Goal: Task Accomplishment & Management: Use online tool/utility

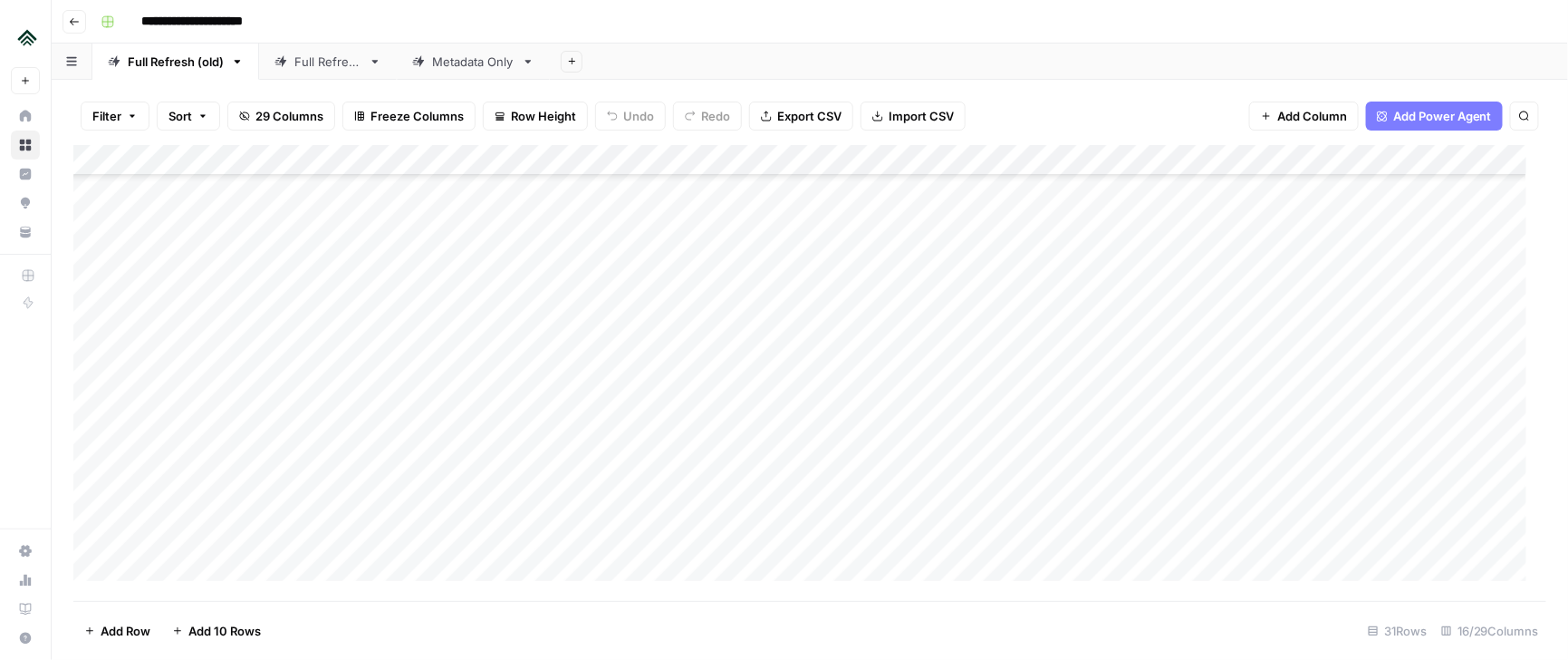
scroll to position [2097, 0]
click at [171, 565] on div "Add Column" at bounding box center [811, 373] width 1475 height 456
click at [198, 522] on div "Add Column" at bounding box center [811, 373] width 1475 height 456
click at [402, 494] on div "Add Column" at bounding box center [811, 373] width 1475 height 456
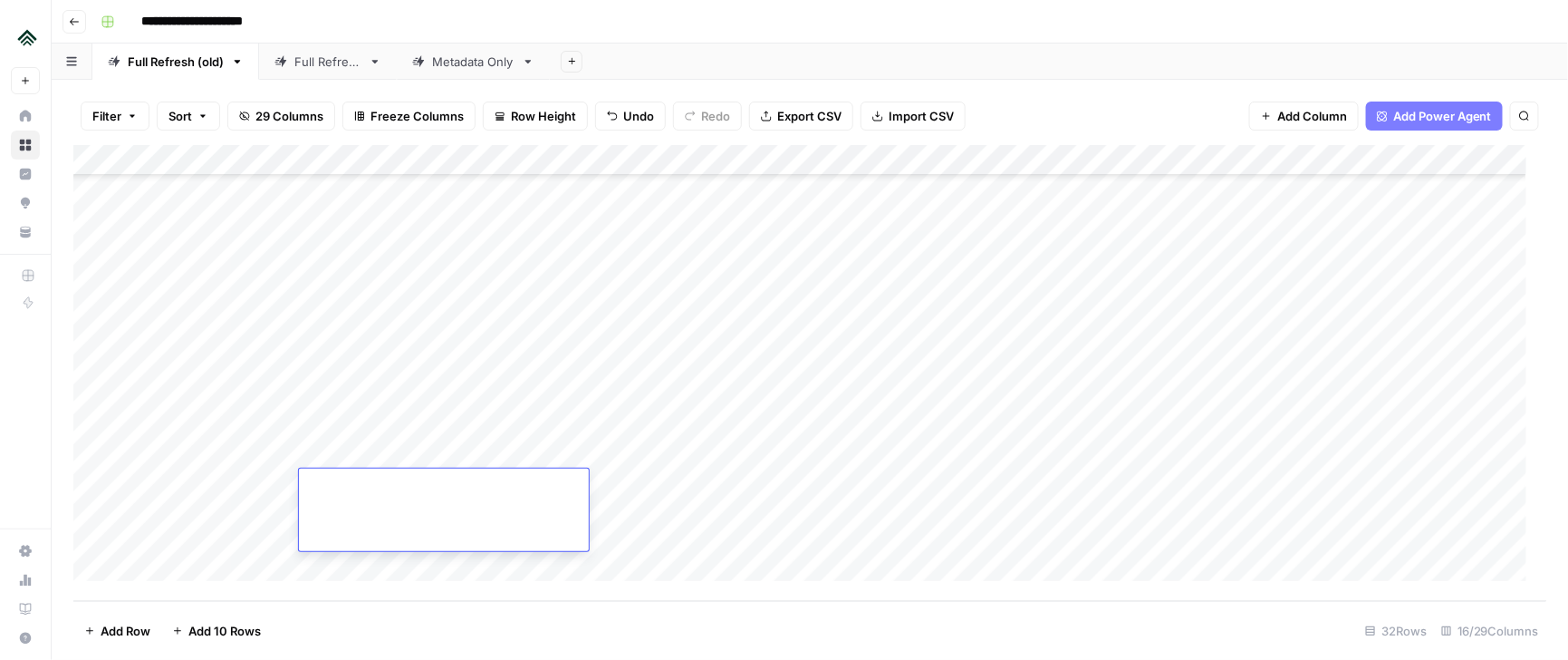
click at [402, 494] on textarea at bounding box center [444, 487] width 290 height 26
type textarea "**********"
click at [724, 514] on div "Add Column" at bounding box center [811, 373] width 1475 height 456
click at [1169, 510] on div "Add Column" at bounding box center [811, 373] width 1475 height 456
click at [1213, 510] on div "Add Column" at bounding box center [811, 373] width 1475 height 456
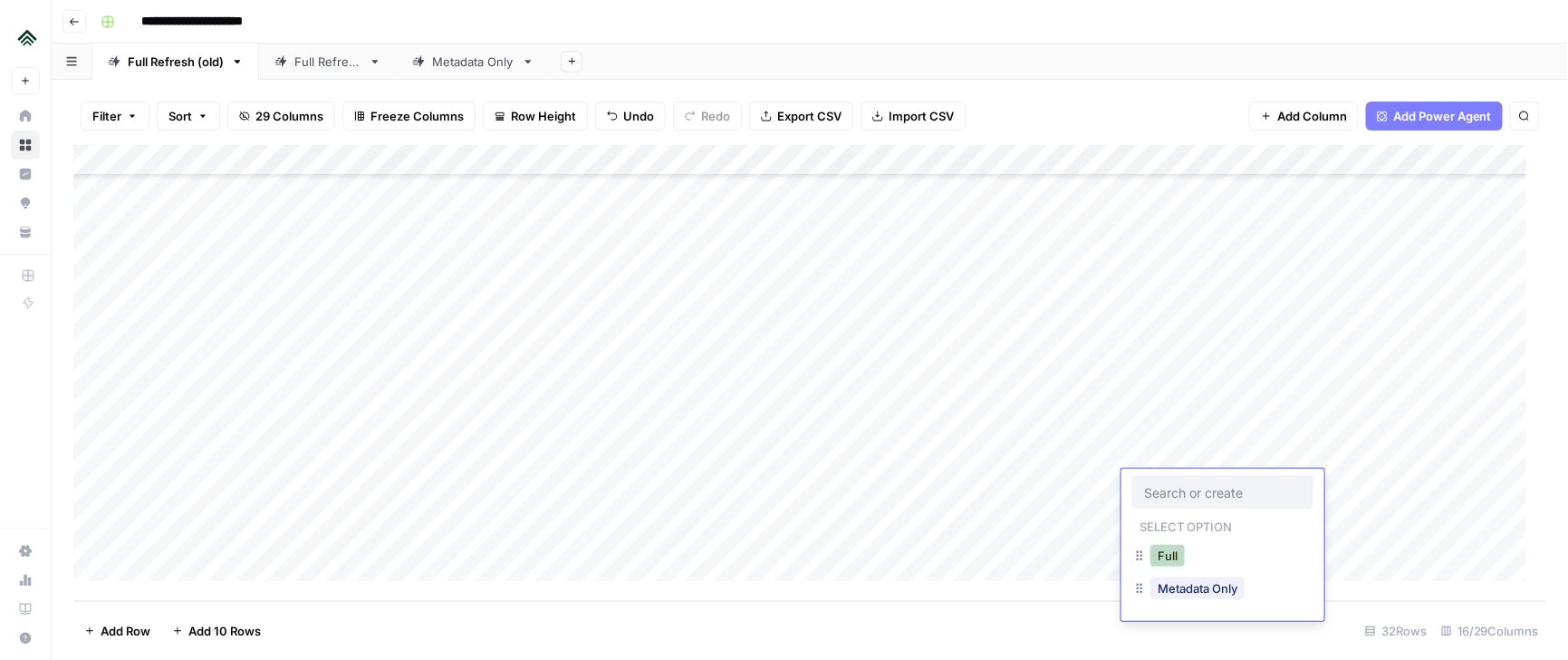
click at [1175, 560] on button "Full" at bounding box center [1167, 556] width 34 height 22
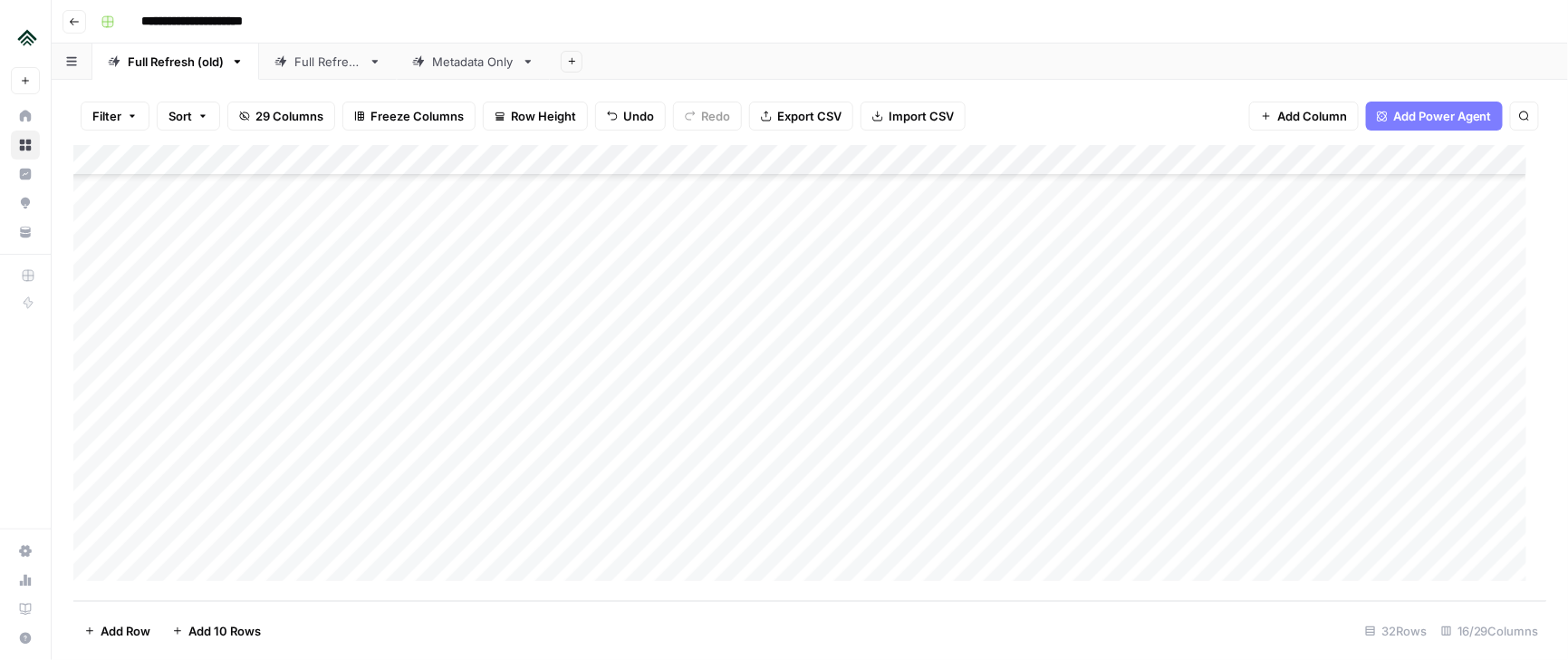
click at [1383, 486] on div "Add Column" at bounding box center [811, 373] width 1475 height 456
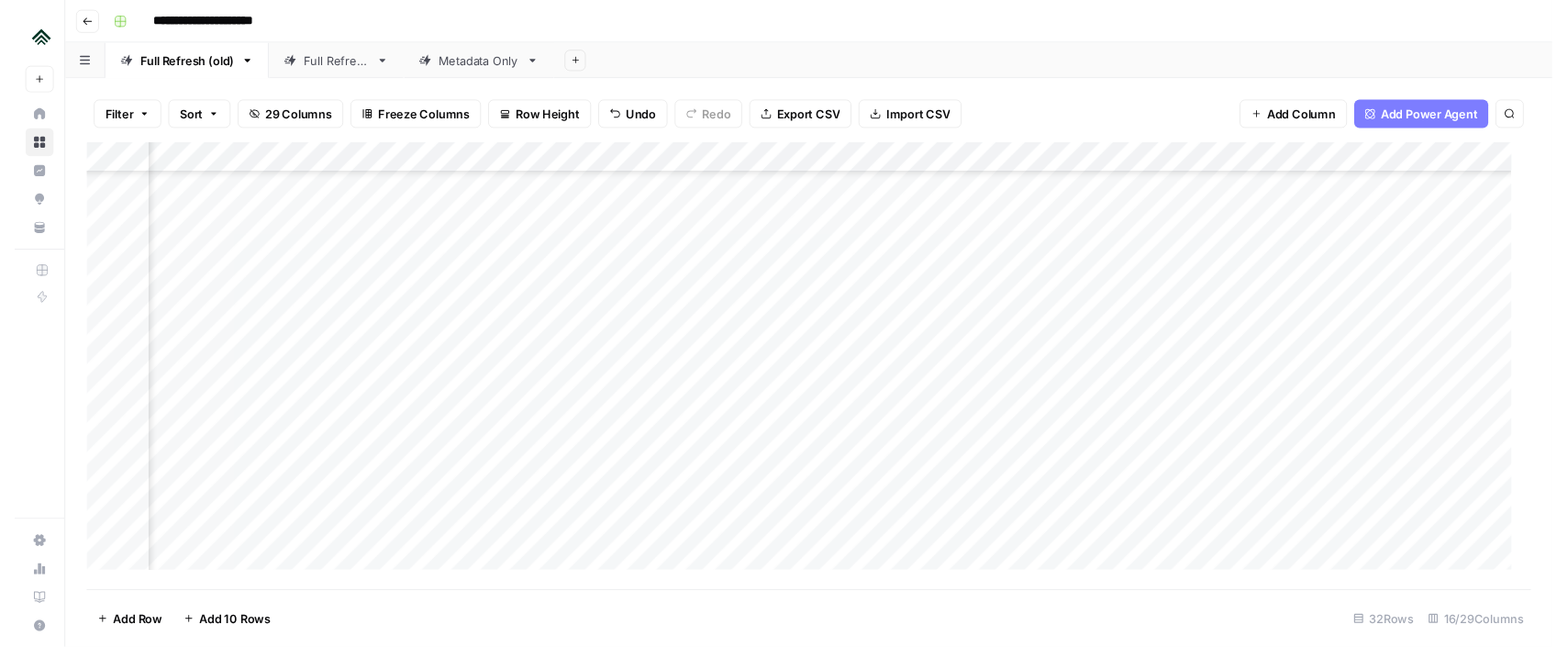
scroll to position [2007, 519]
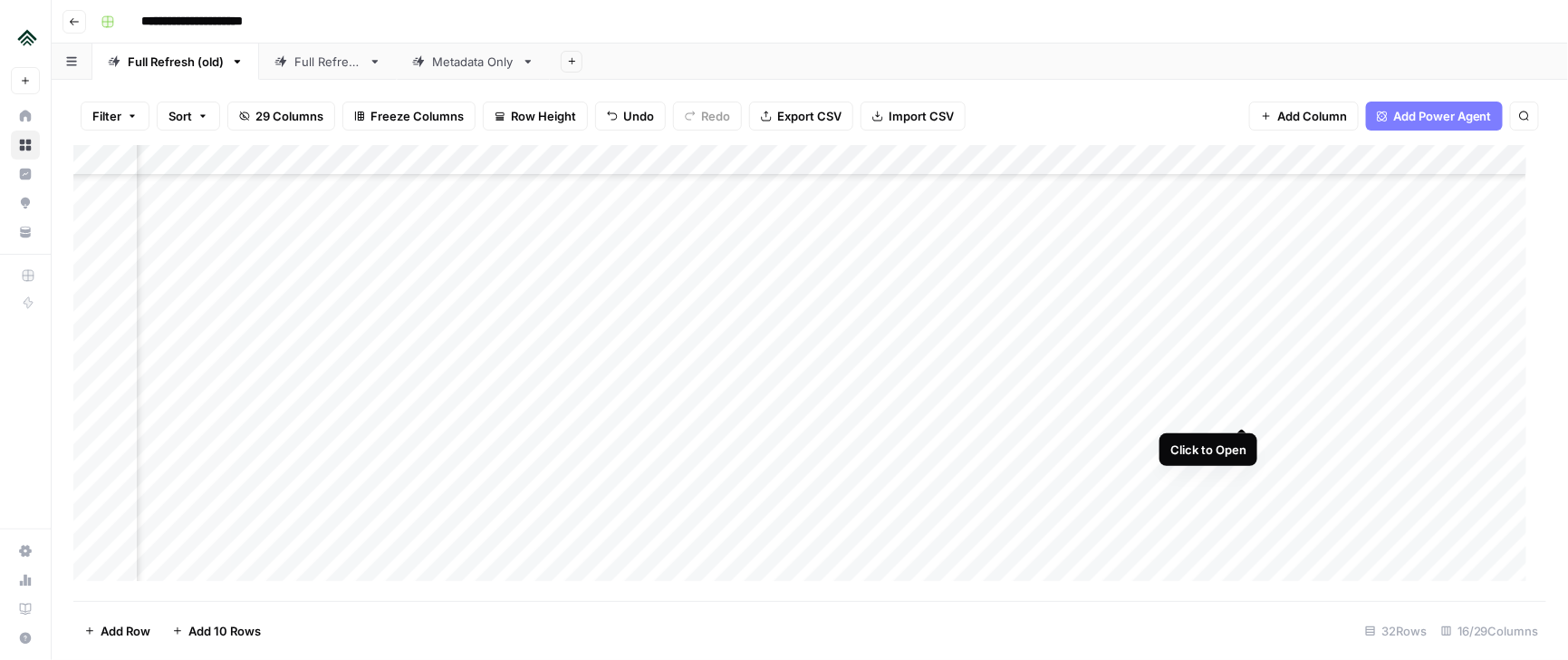
click at [1238, 362] on div "Add Column" at bounding box center [811, 373] width 1475 height 456
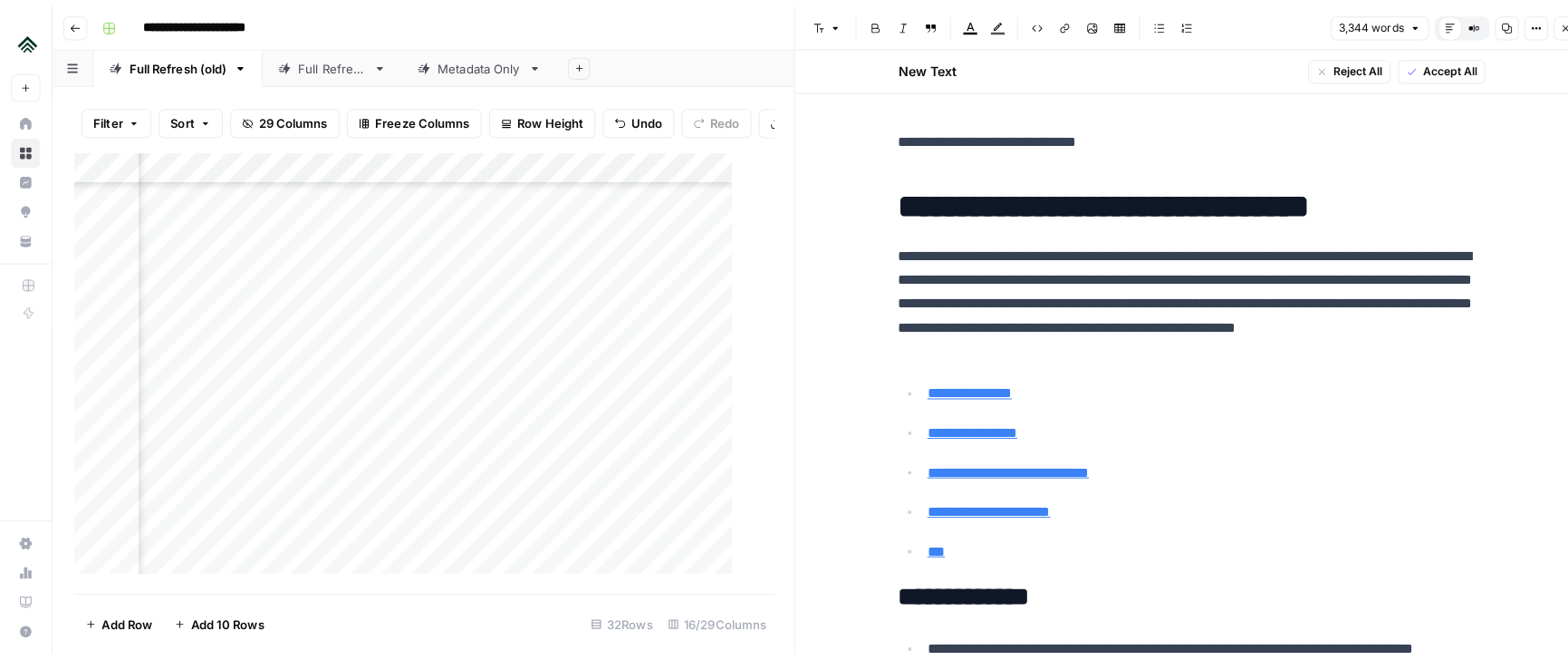
scroll to position [2196, 1168]
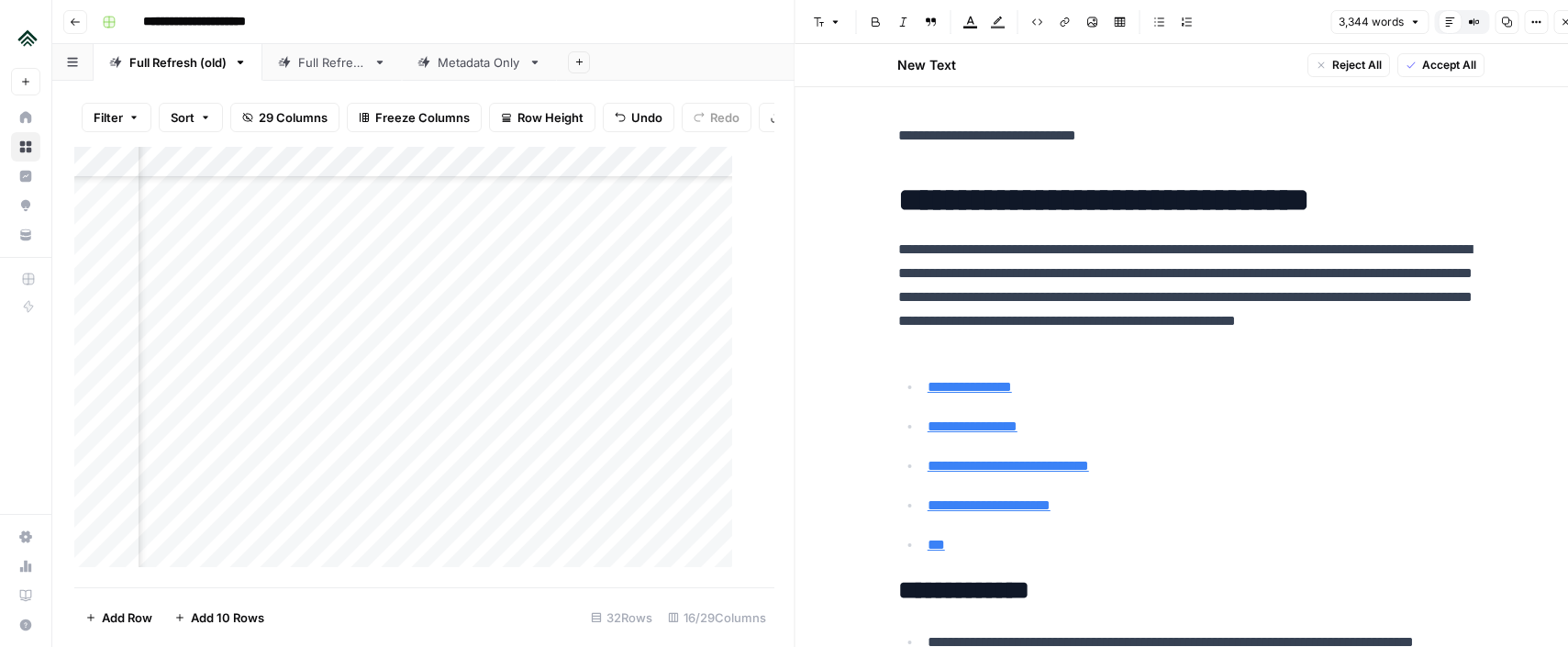
click at [241, 529] on div "Add Column" at bounding box center [414, 368] width 679 height 441
click at [1564, 29] on button "Close" at bounding box center [1565, 22] width 24 height 24
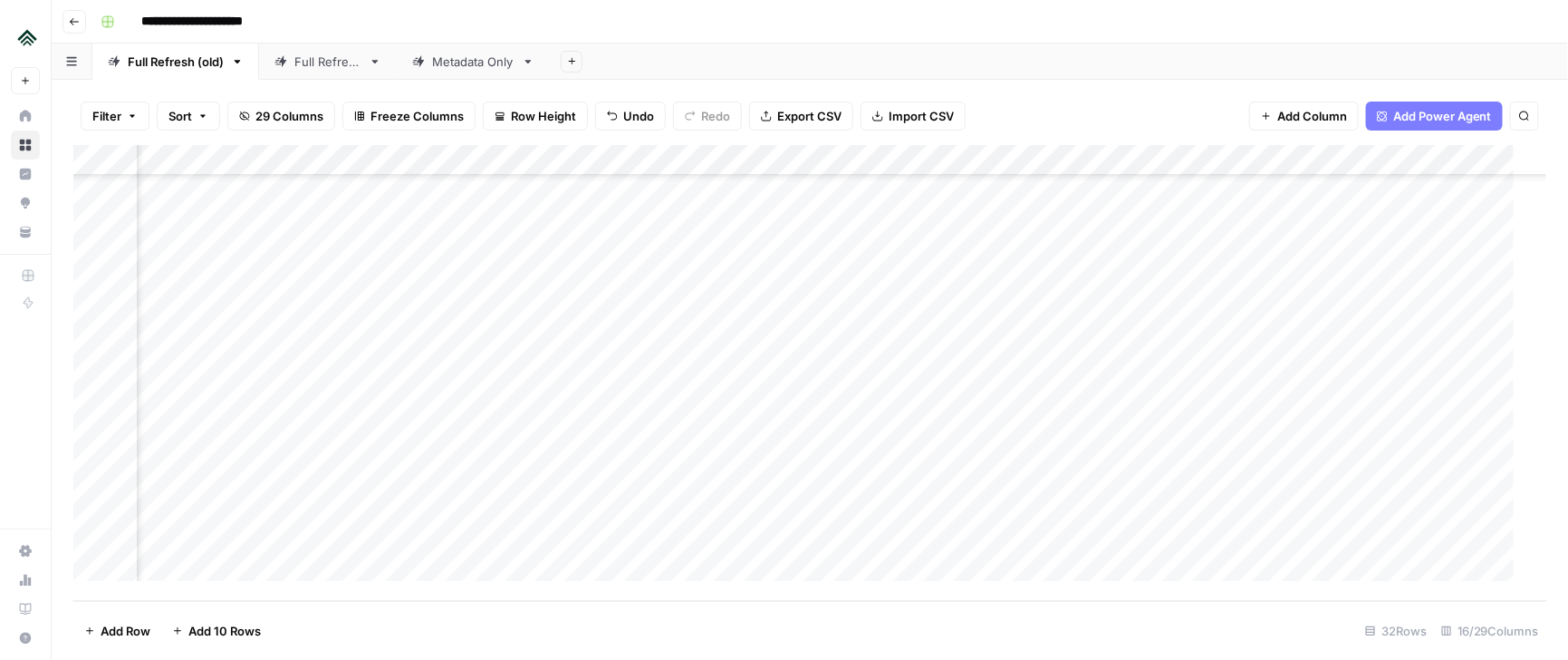
scroll to position [2176, 1168]
click at [288, 497] on div "Add Column" at bounding box center [811, 373] width 1475 height 456
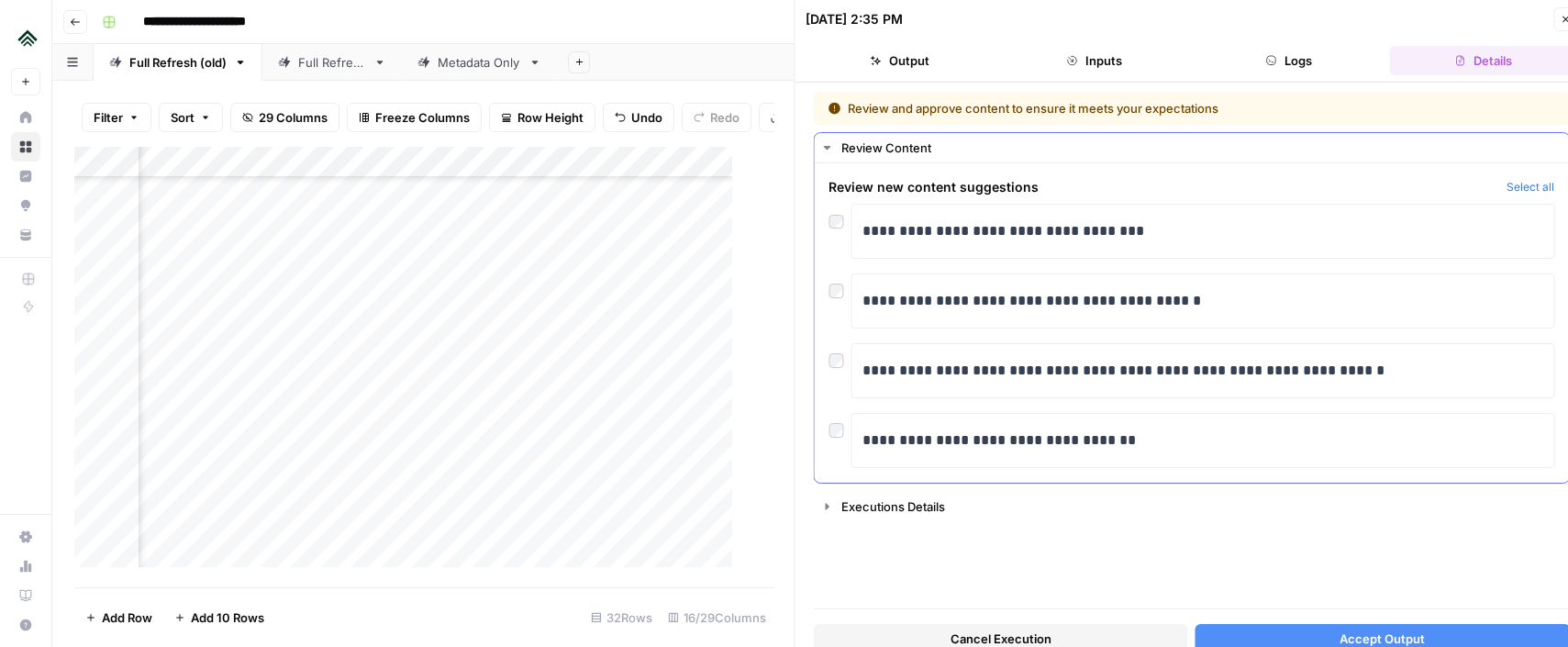
click at [1535, 185] on button "Select all" at bounding box center [1530, 187] width 48 height 18
click at [1253, 629] on button "Accept Output" at bounding box center [1383, 639] width 375 height 30
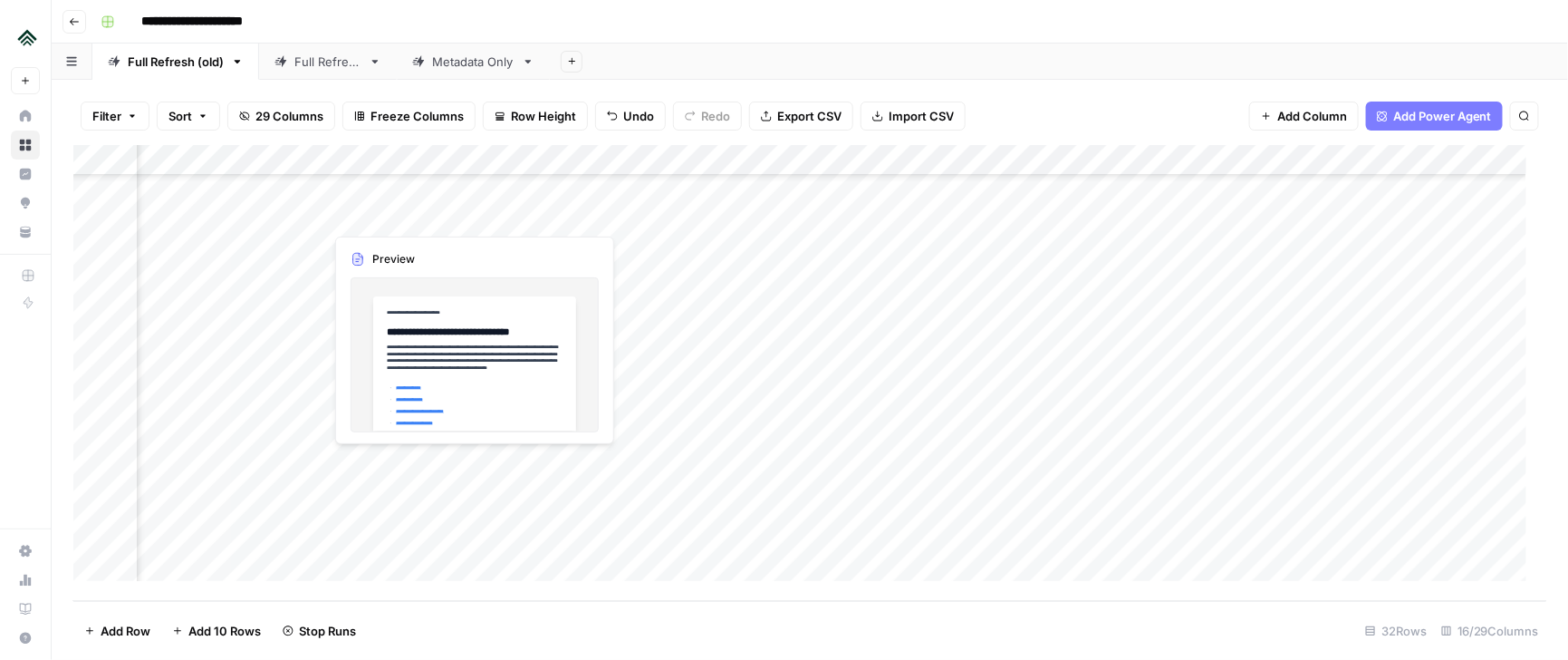
click at [488, 202] on div "Add Column" at bounding box center [811, 373] width 1475 height 456
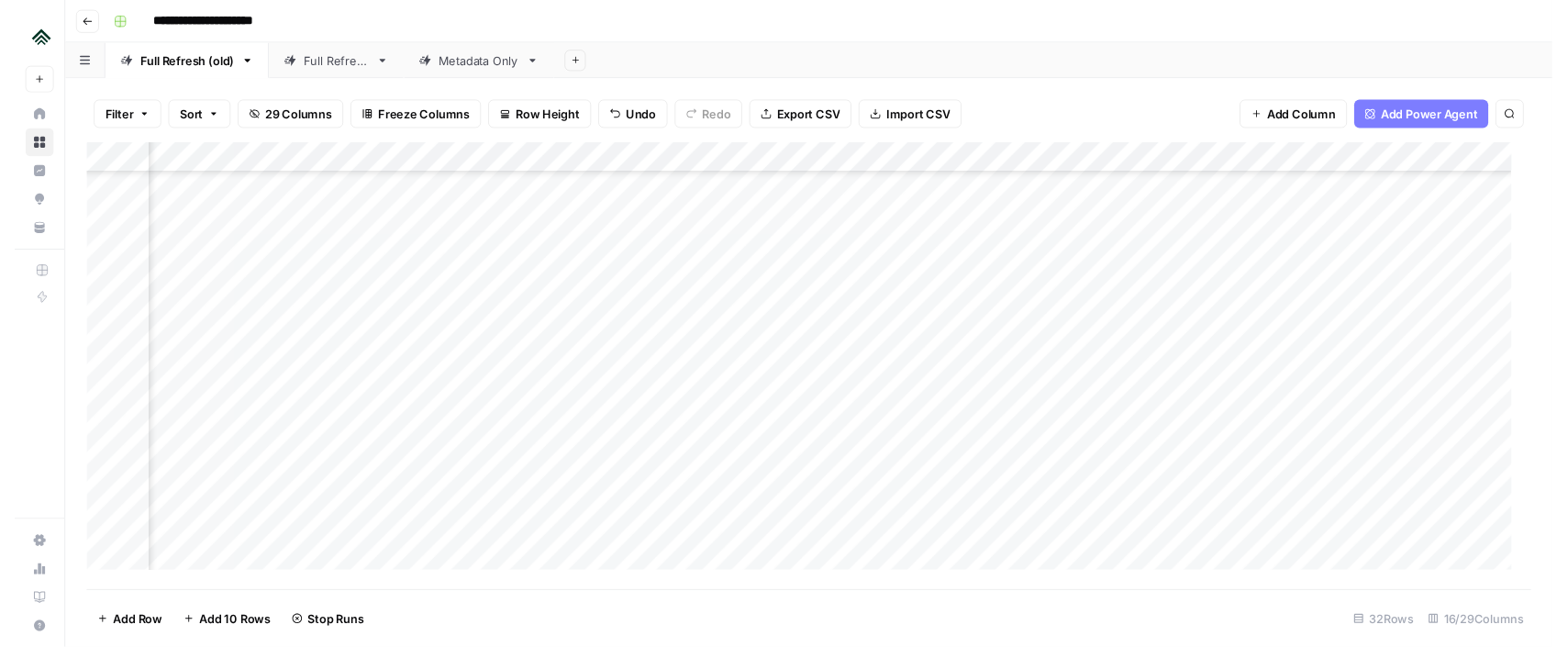
scroll to position [2079, 1183]
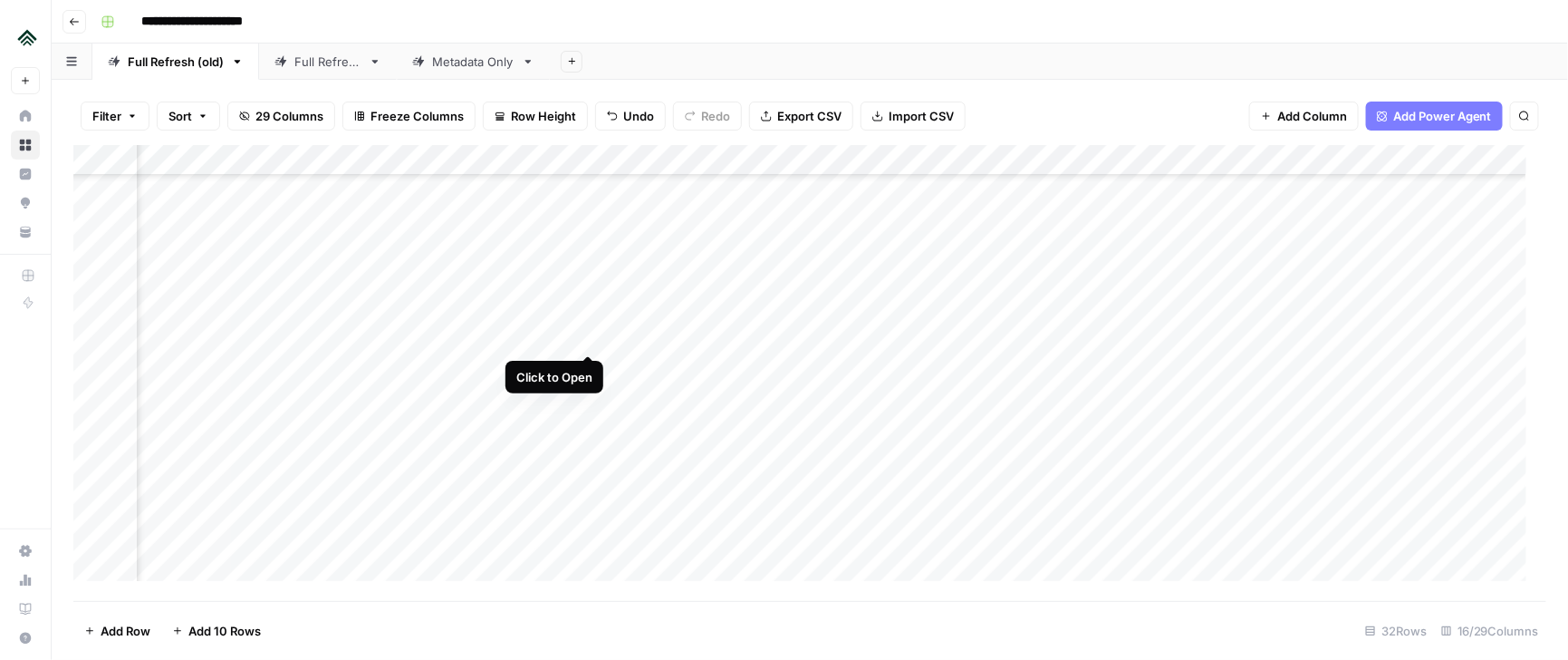
click at [582, 285] on div "Add Column" at bounding box center [811, 373] width 1475 height 456
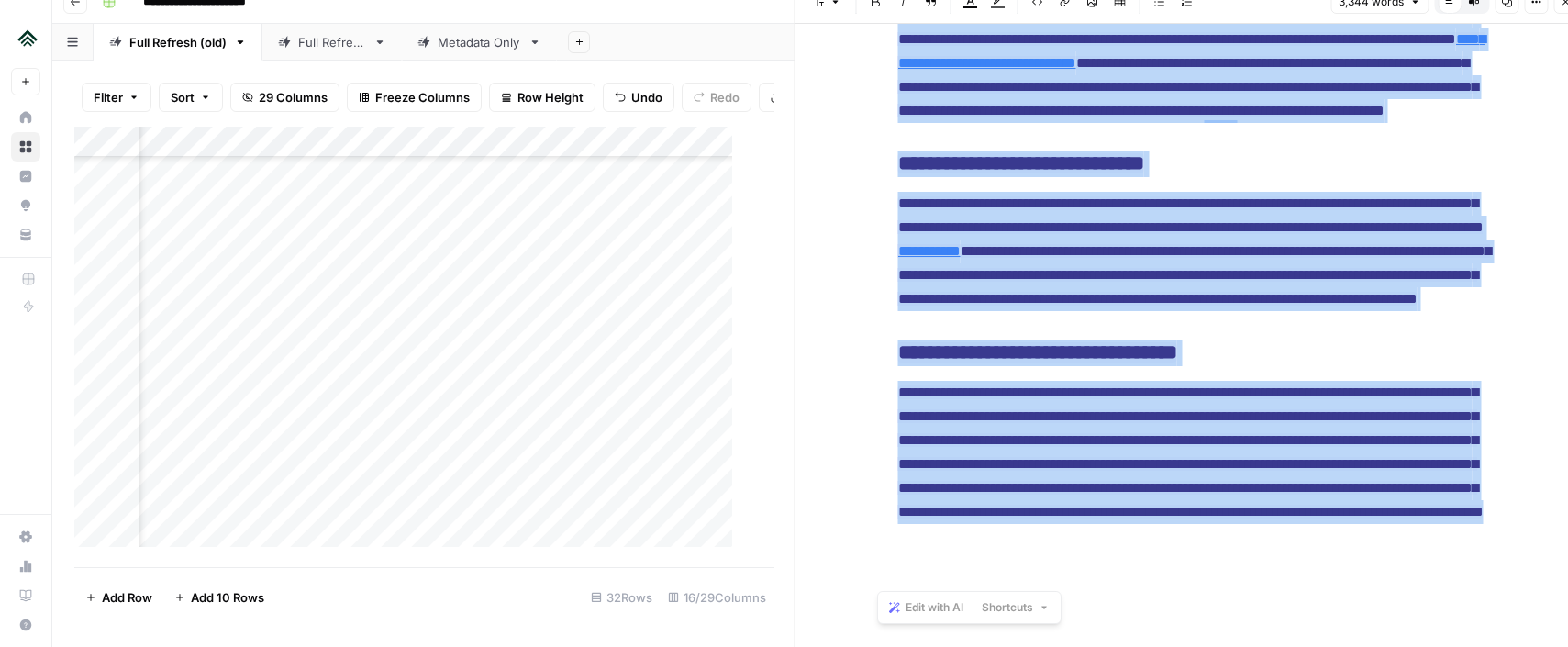
drag, startPoint x: 890, startPoint y: 206, endPoint x: 1312, endPoint y: 505, distance: 517.2
copy div "**********"
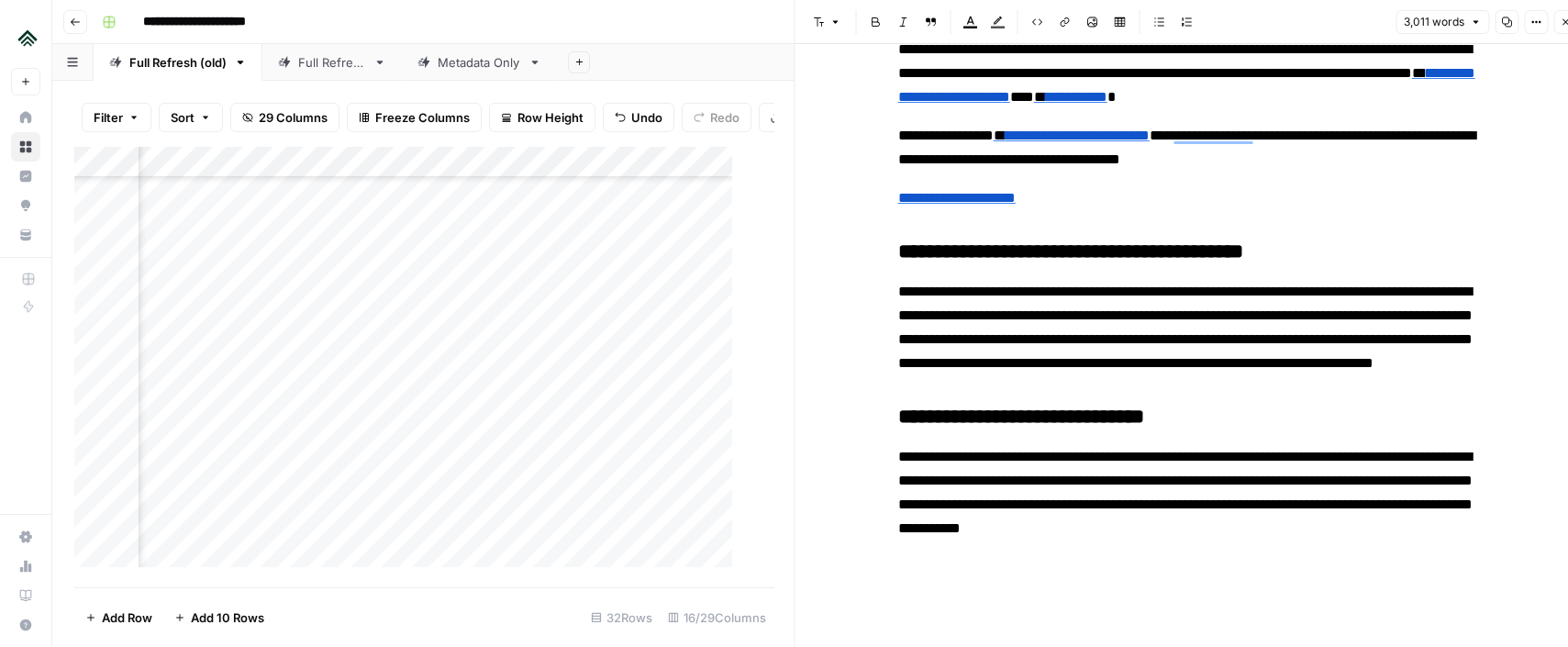
click at [1564, 24] on icon "button" at bounding box center [1565, 22] width 11 height 11
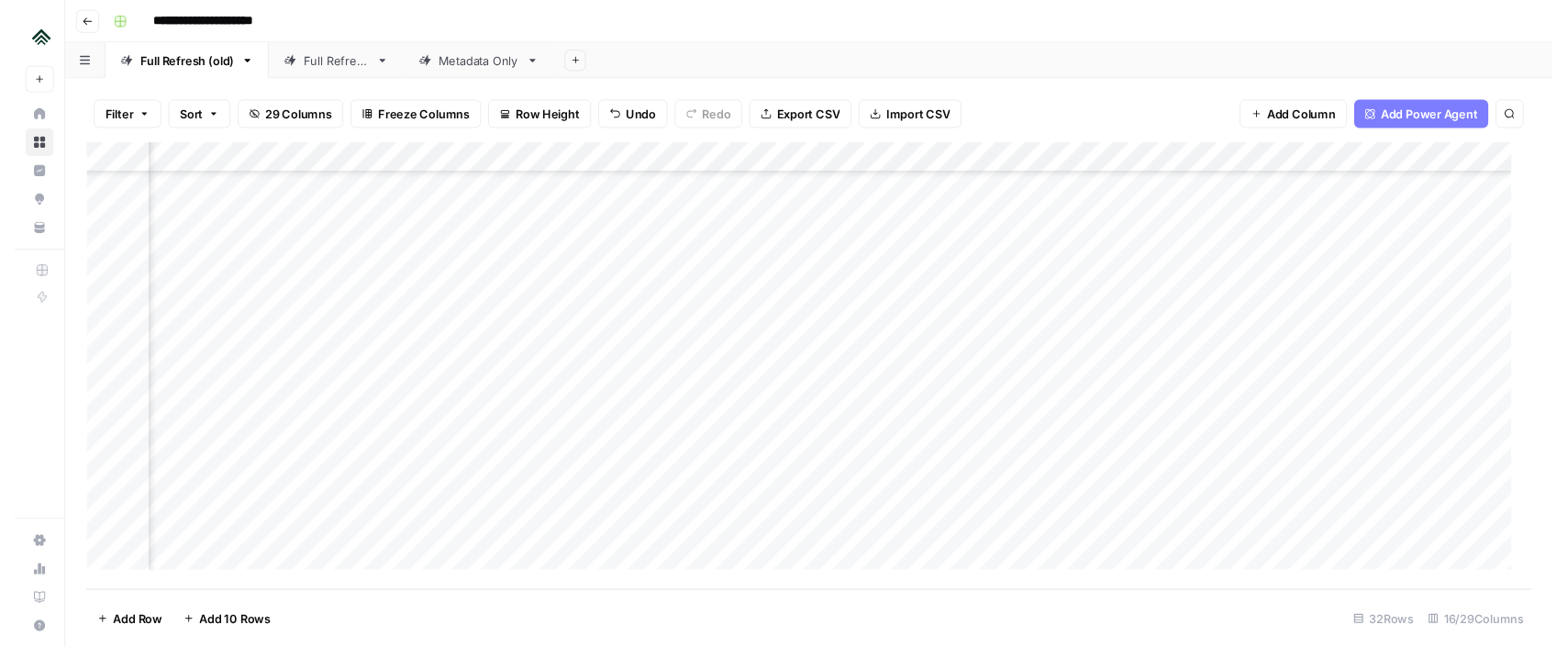
scroll to position [2202, 1312]
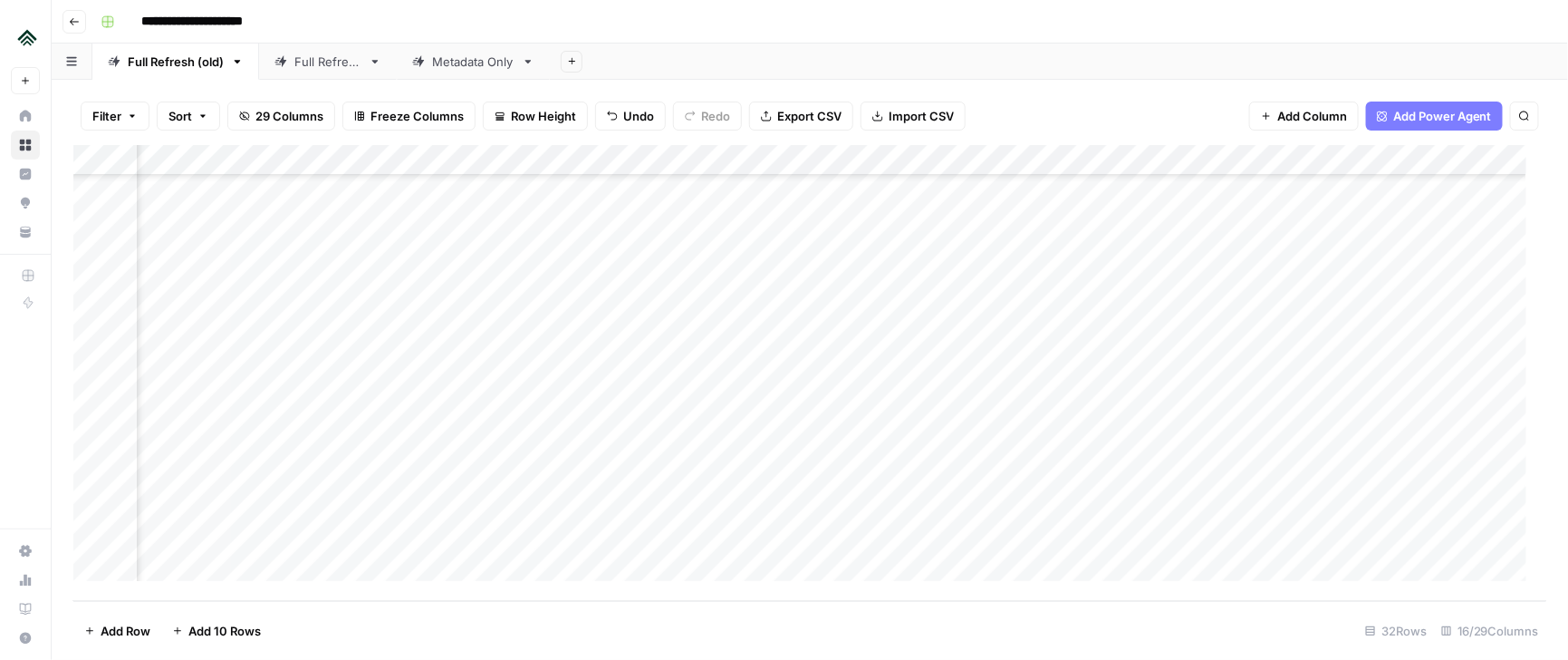
click at [1298, 431] on div "Add Column" at bounding box center [811, 373] width 1475 height 456
click at [738, 441] on div "Add Column" at bounding box center [811, 373] width 1475 height 456
click at [460, 407] on div "Add Column" at bounding box center [811, 373] width 1475 height 456
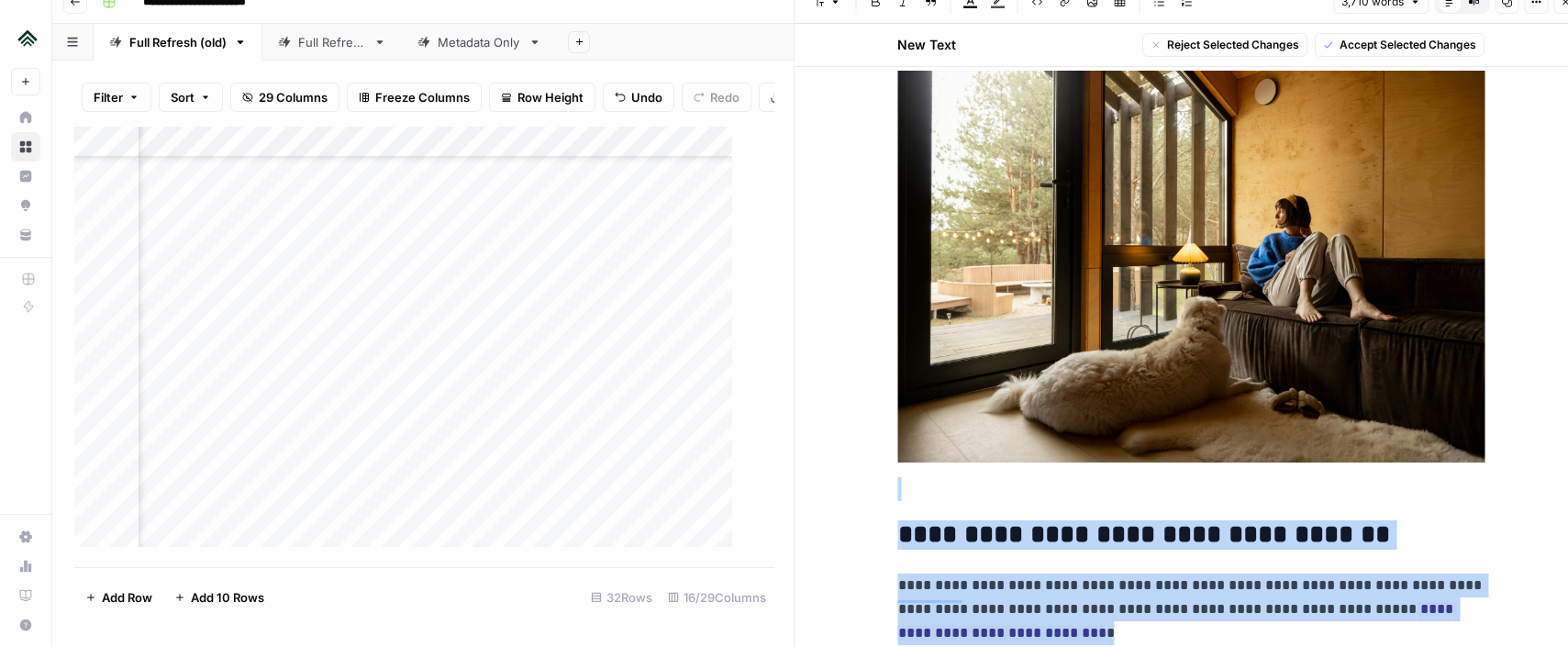
scroll to position [2147, 0]
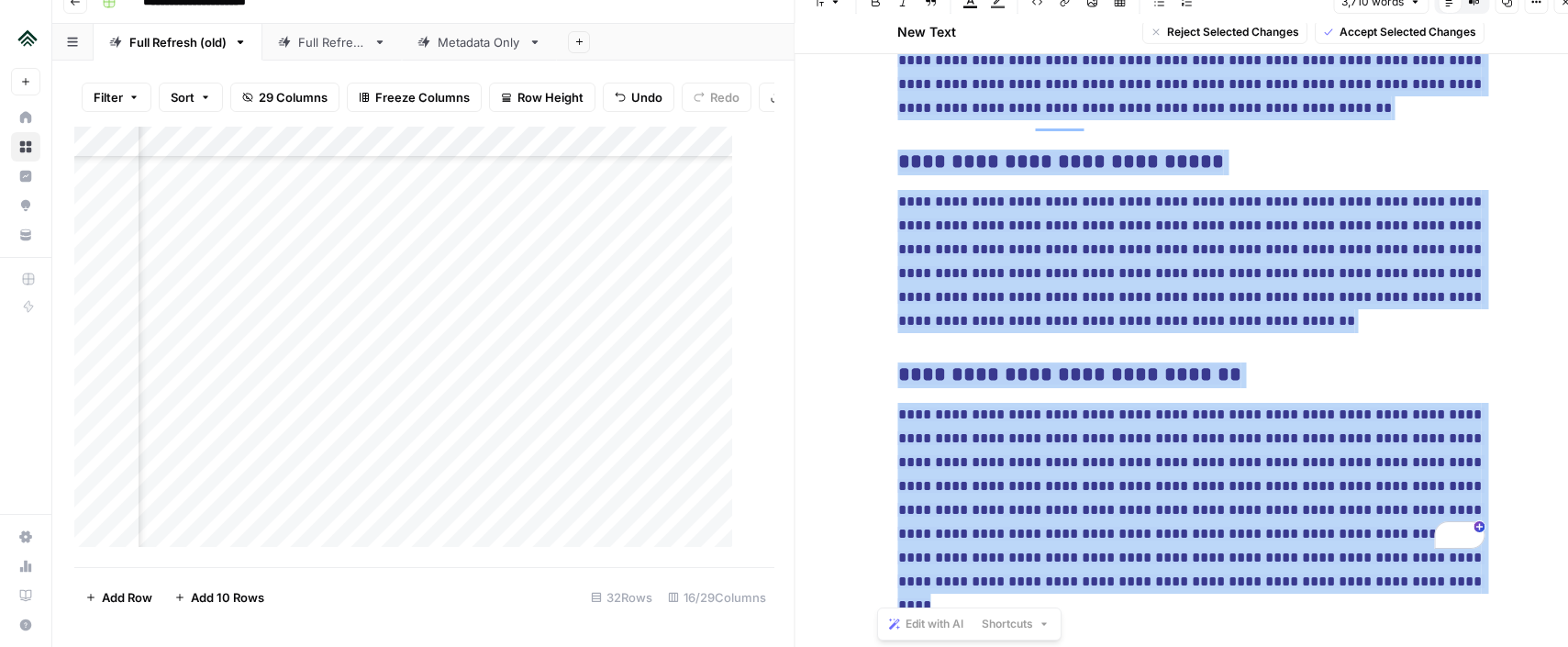
drag, startPoint x: 889, startPoint y: 195, endPoint x: 1153, endPoint y: 662, distance: 536.5
click at [1153, 626] on html "**********" at bounding box center [784, 303] width 1568 height 647
copy div "**********"
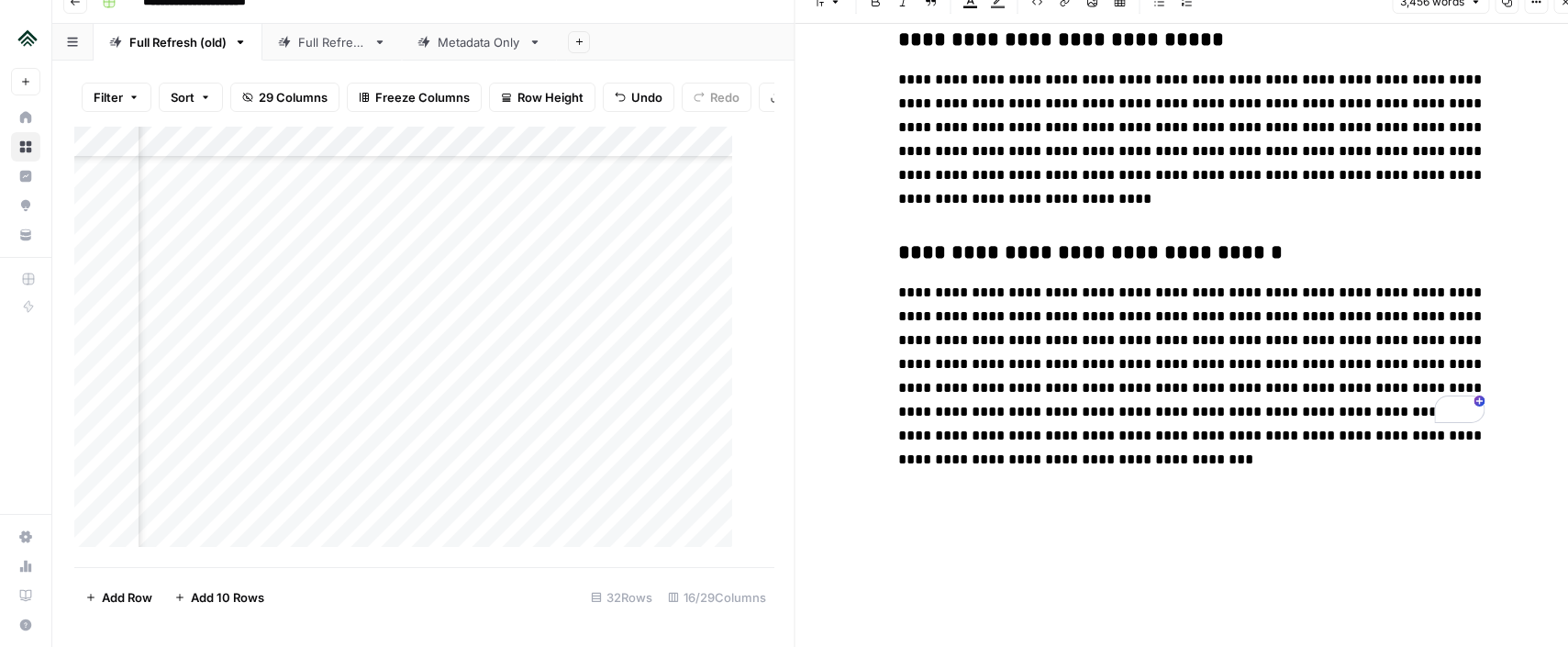
scroll to position [0, 0]
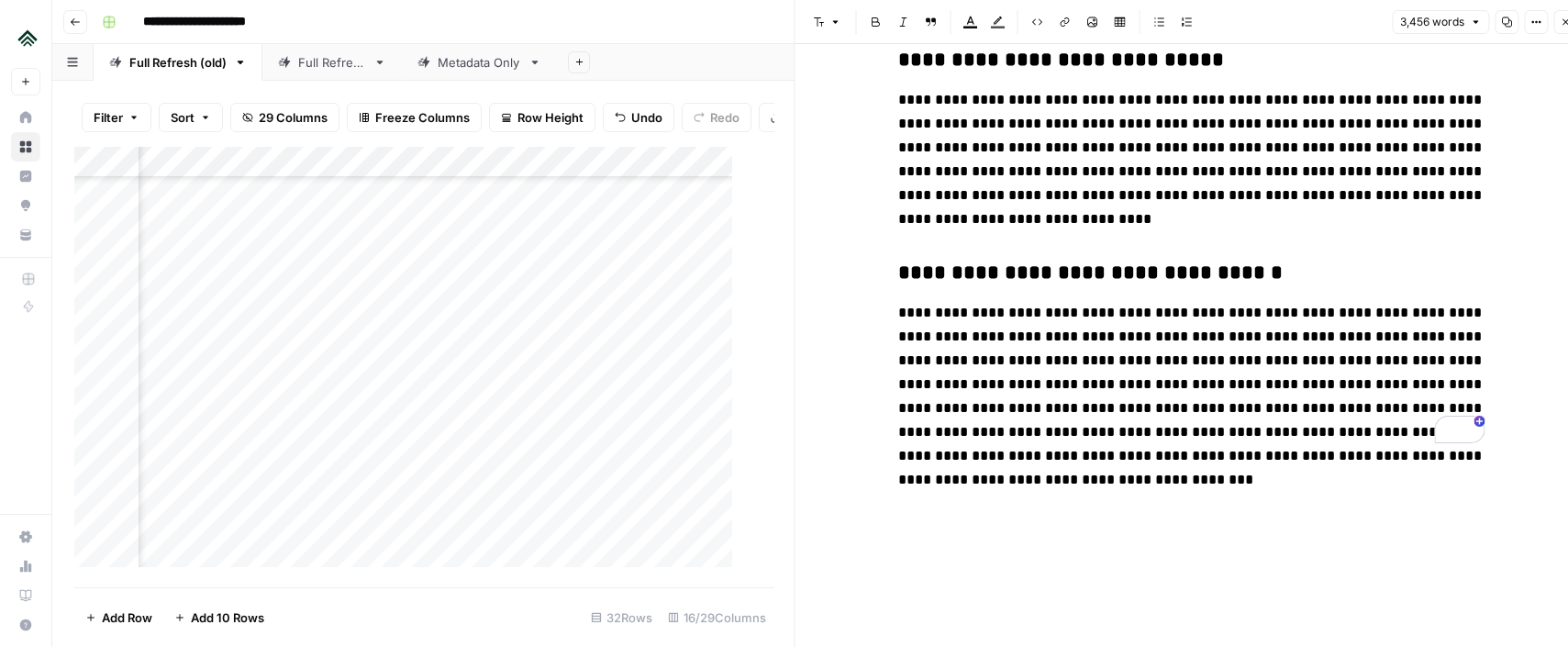
click at [1560, 27] on icon "button" at bounding box center [1565, 22] width 11 height 11
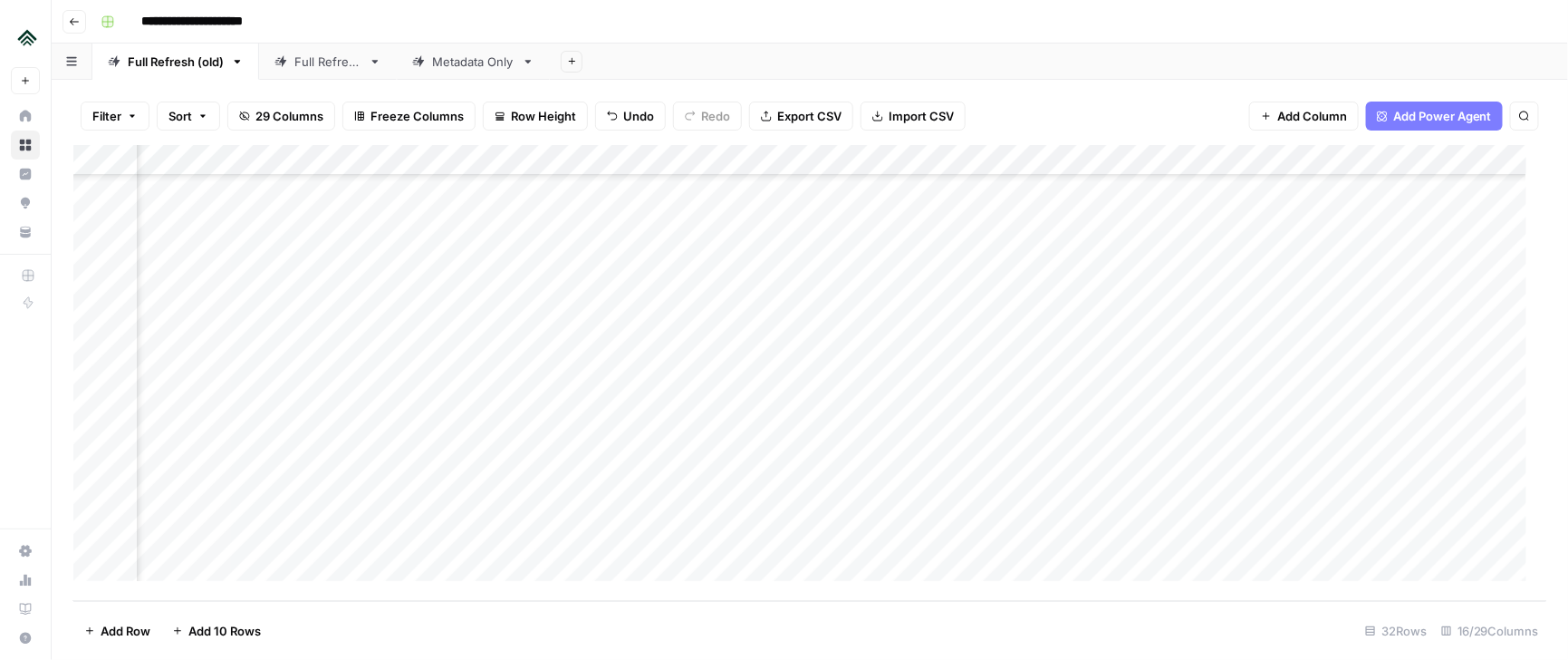
click at [1300, 518] on div "Add Column" at bounding box center [811, 373] width 1475 height 456
click at [801, 520] on div "Add Column" at bounding box center [811, 373] width 1475 height 456
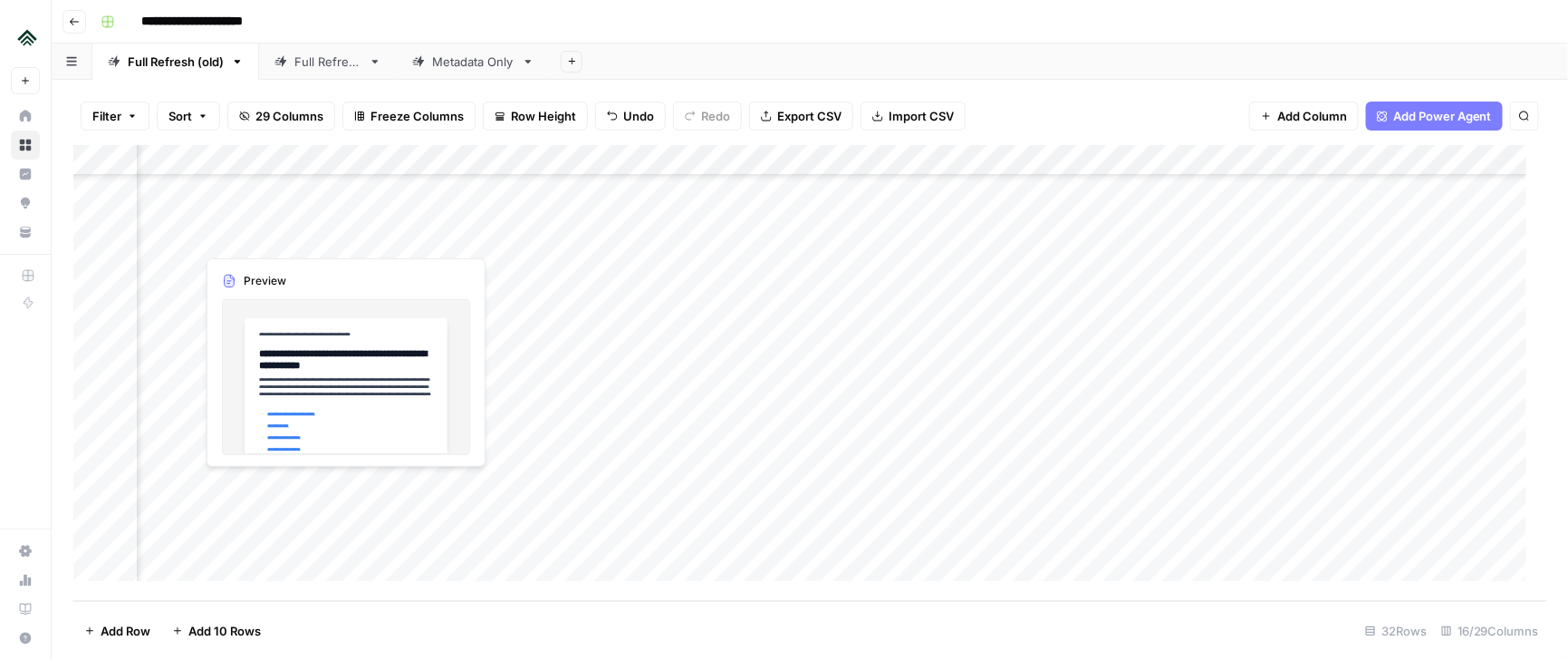
click at [356, 520] on div "Add Column" at bounding box center [811, 373] width 1475 height 456
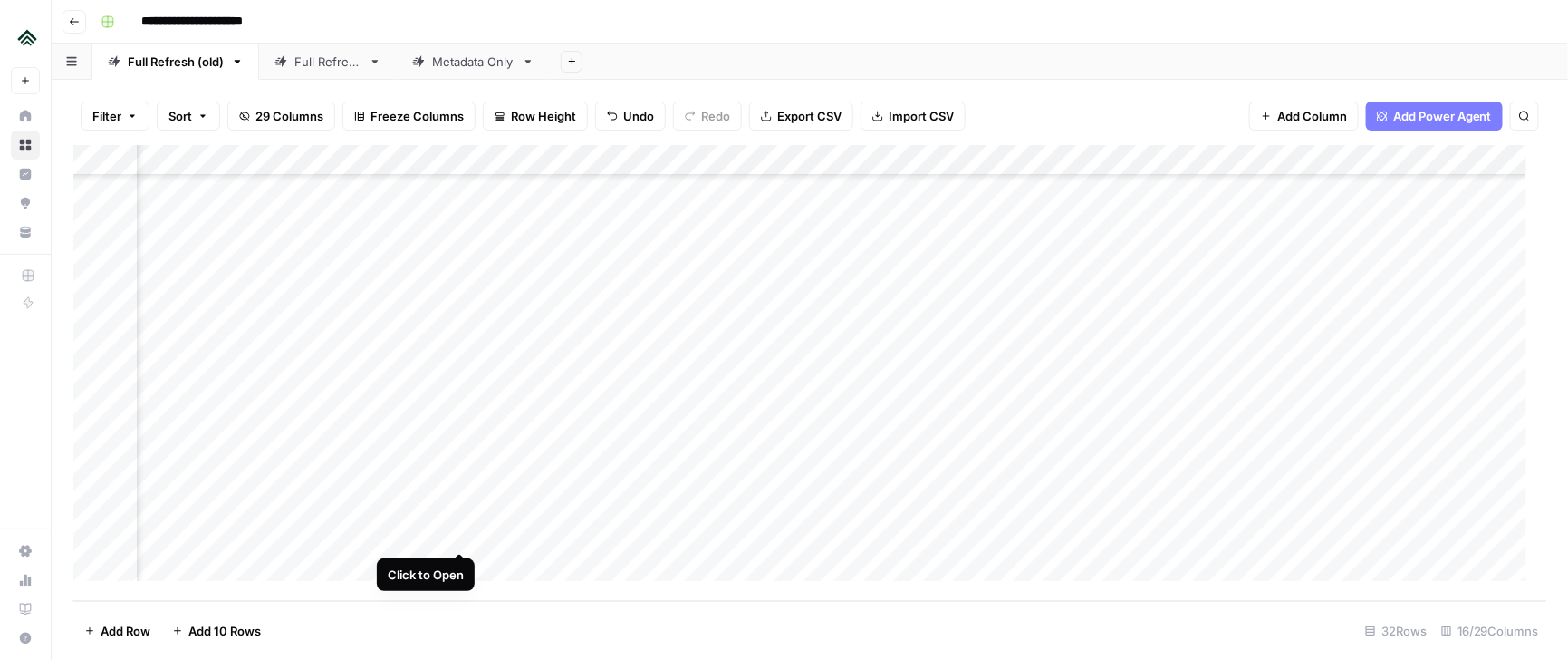
click at [460, 479] on div "Add Column" at bounding box center [811, 373] width 1475 height 456
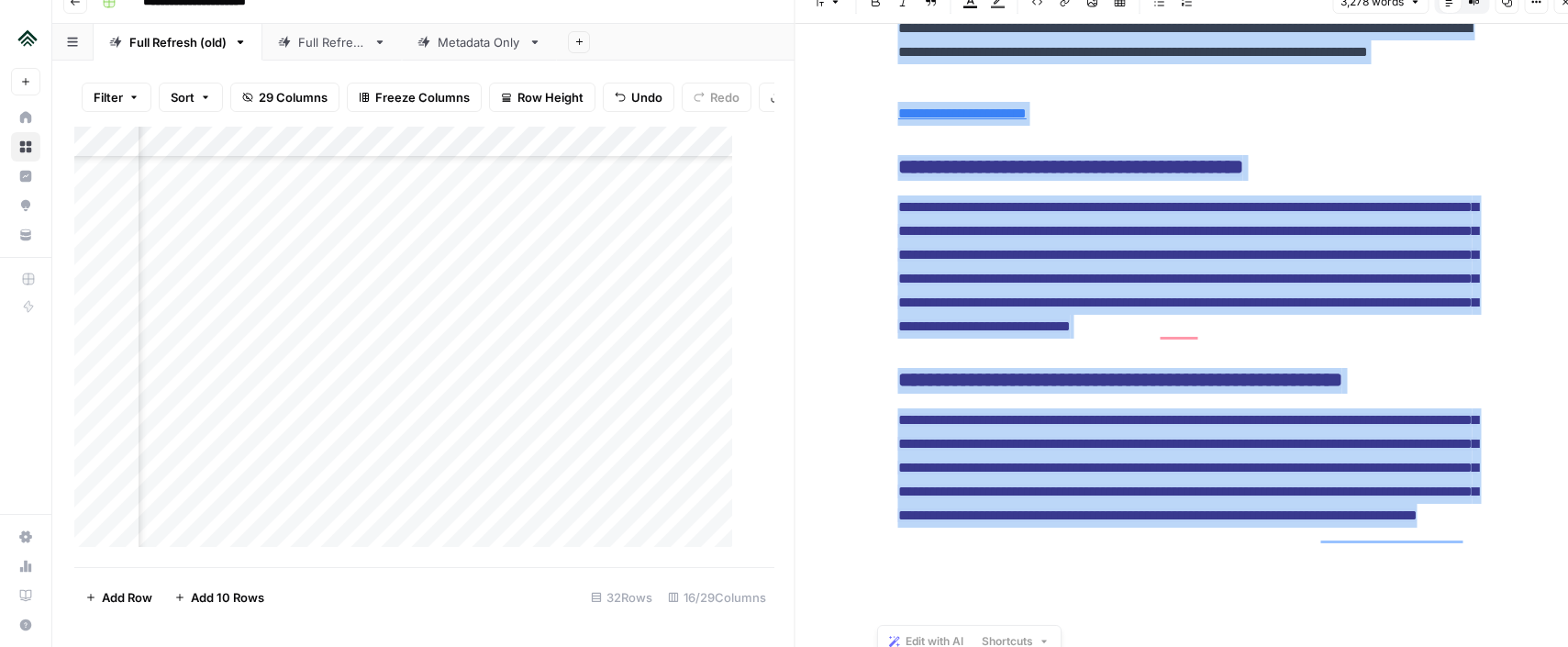
click at [1270, 626] on html "**********" at bounding box center [784, 303] width 1568 height 647
